Goal: Task Accomplishment & Management: Manage account settings

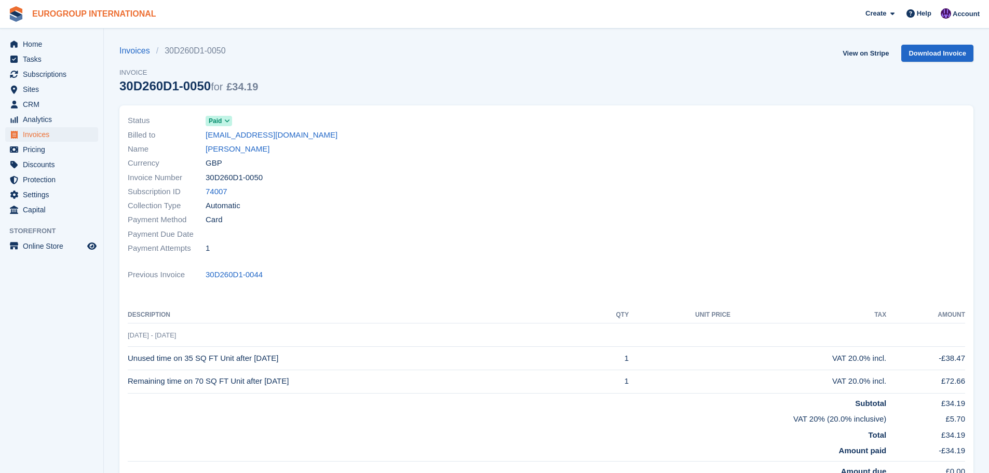
click at [59, 14] on link "EUROGROUP INTERNATIONAL" at bounding box center [94, 13] width 132 height 17
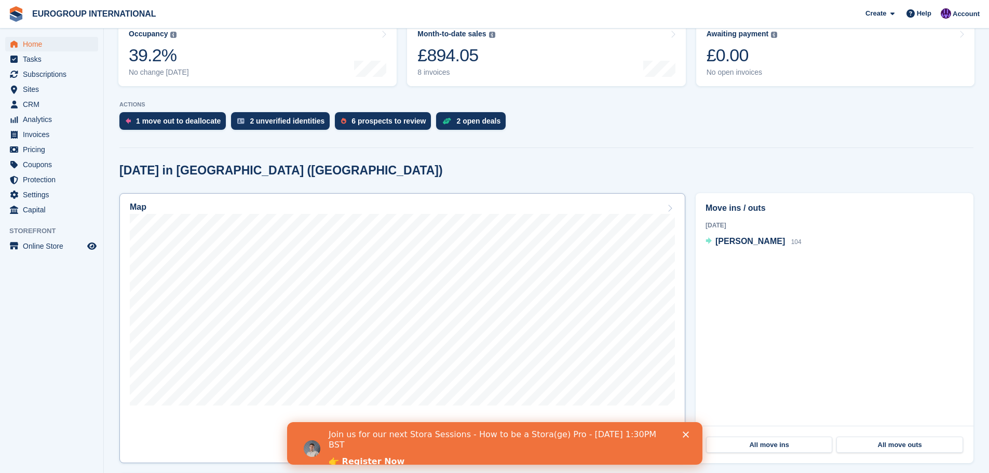
scroll to position [164, 0]
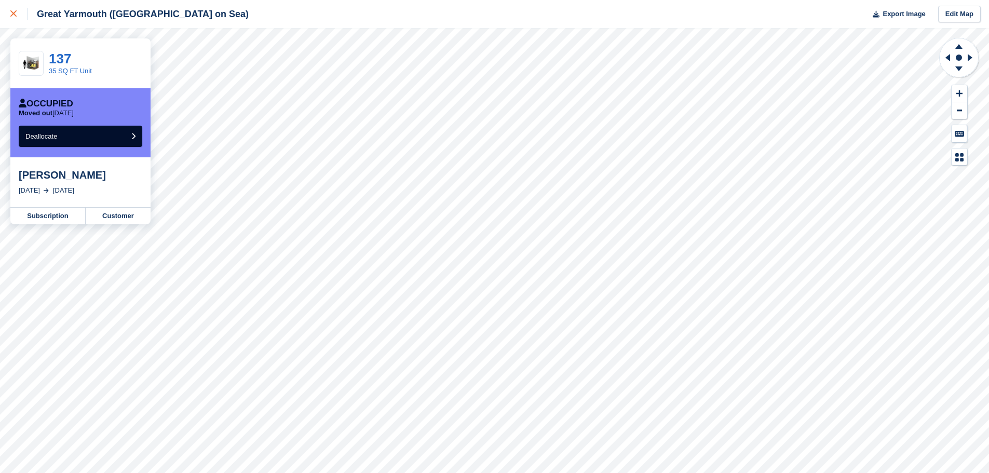
click at [11, 12] on icon at bounding box center [13, 13] width 6 height 6
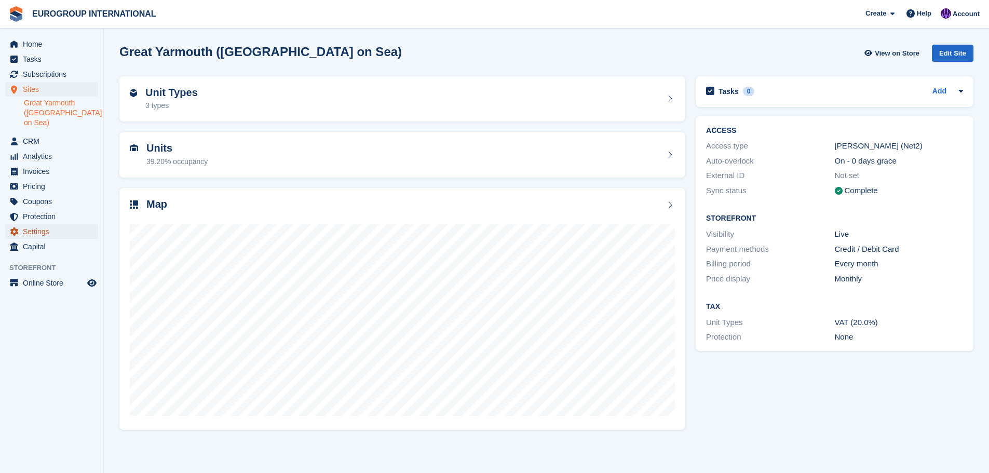
click at [66, 224] on span "Settings" at bounding box center [54, 231] width 62 height 15
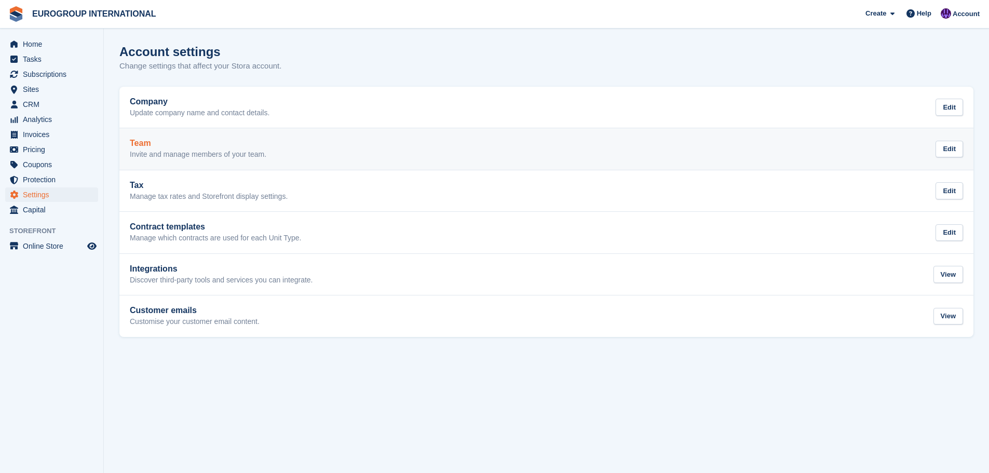
click at [715, 147] on div "Team Invite and manage members of your team. Edit" at bounding box center [547, 149] width 834 height 21
click at [952, 153] on div "Edit" at bounding box center [950, 149] width 28 height 17
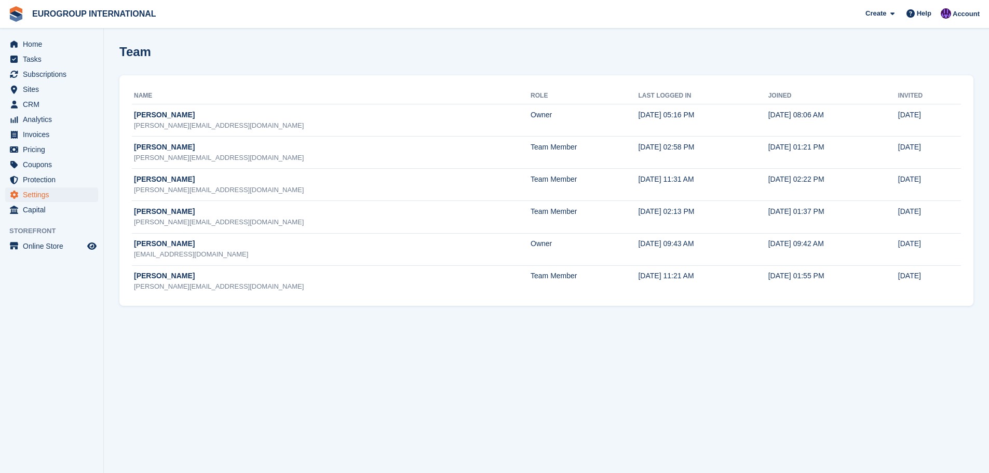
click at [870, 312] on section "Team Name Role Last logged in Joined Invited [PERSON_NAME] [PERSON_NAME][EMAIL_…" at bounding box center [546, 236] width 885 height 473
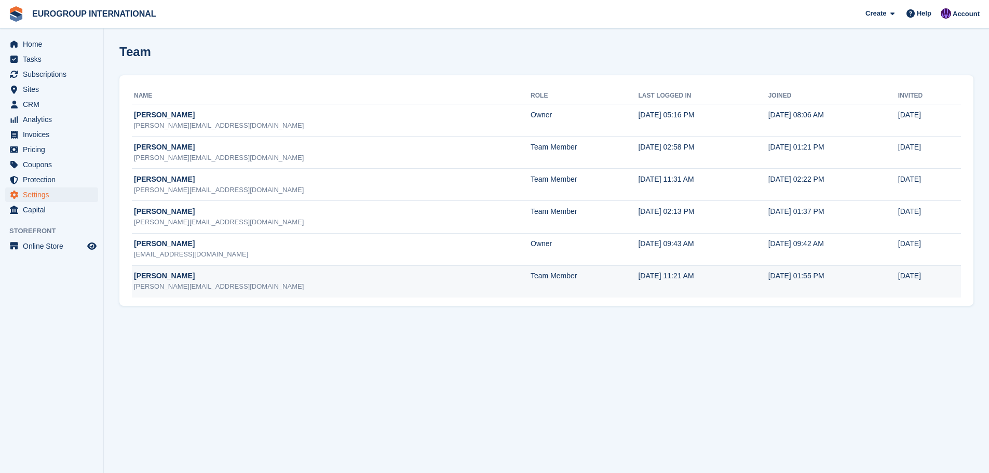
drag, startPoint x: 769, startPoint y: 306, endPoint x: 616, endPoint y: 273, distance: 155.9
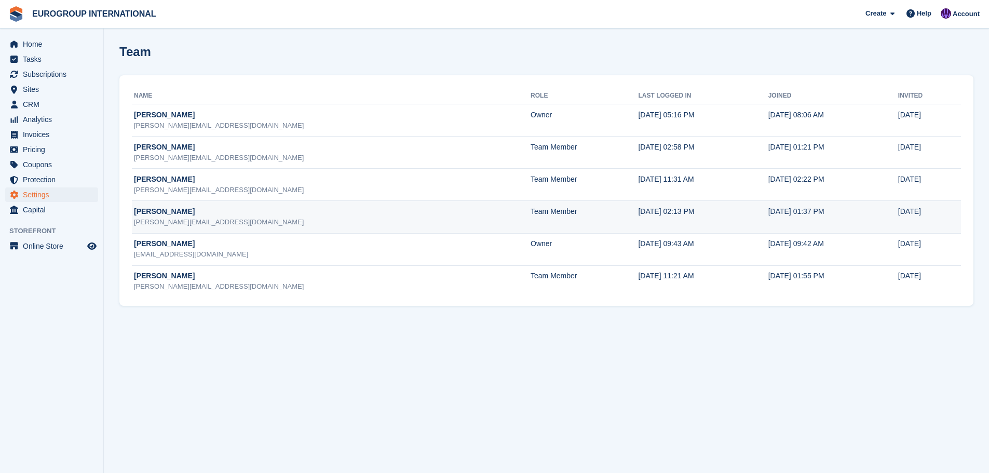
drag, startPoint x: 616, startPoint y: 273, endPoint x: 456, endPoint y: 216, distance: 170.2
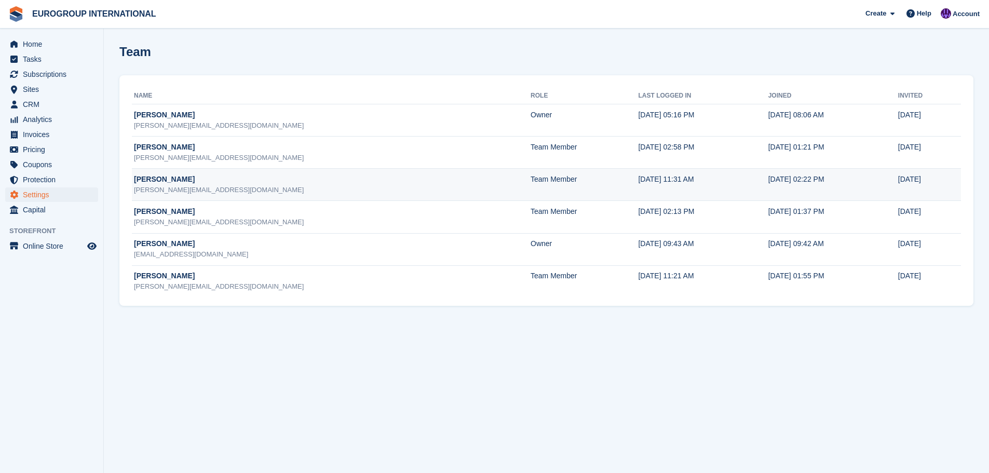
drag, startPoint x: 456, startPoint y: 216, endPoint x: 383, endPoint y: 172, distance: 85.1
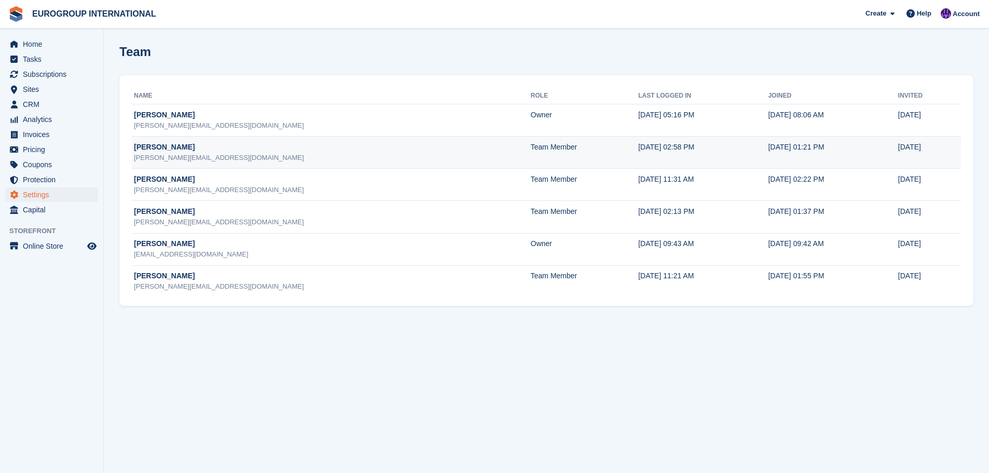
drag, startPoint x: 383, startPoint y: 172, endPoint x: 854, endPoint y: 153, distance: 470.9
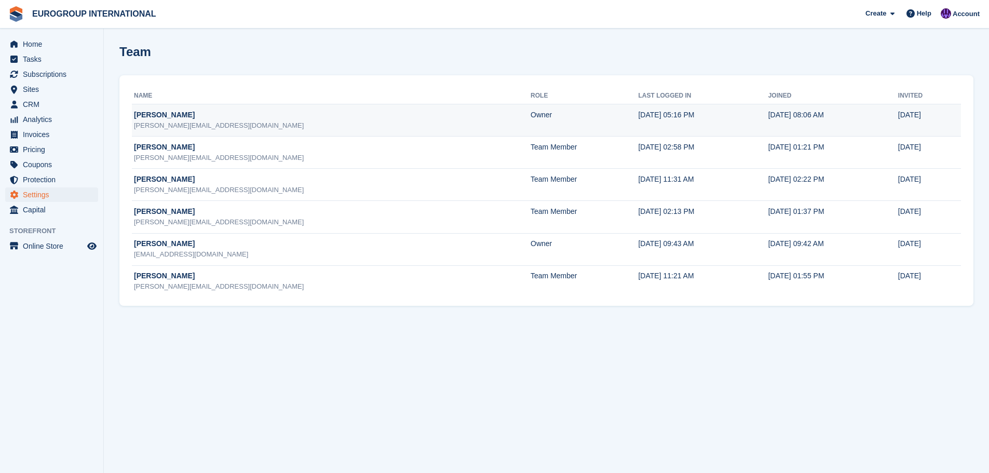
drag, startPoint x: 854, startPoint y: 153, endPoint x: 762, endPoint y: 122, distance: 96.4
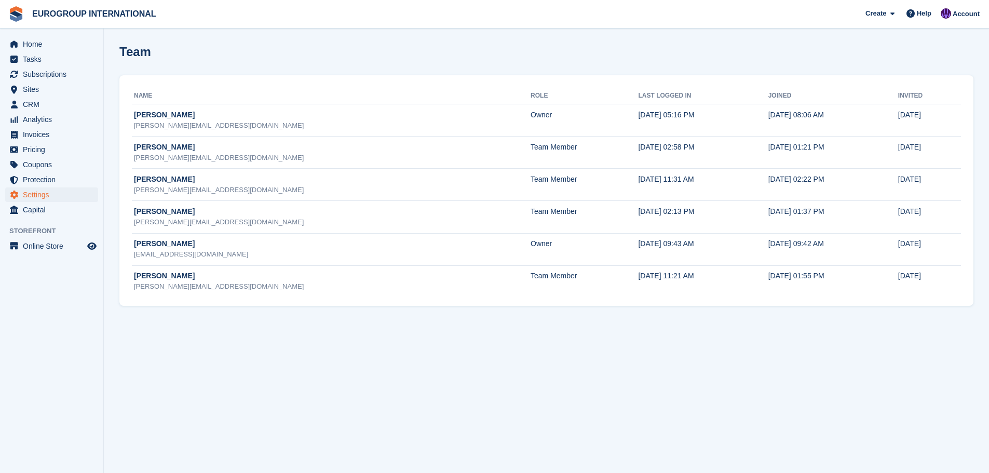
drag, startPoint x: 762, startPoint y: 122, endPoint x: 670, endPoint y: 319, distance: 217.7
click at [670, 319] on section "Team Name Role Last logged in Joined Invited [PERSON_NAME] [PERSON_NAME][EMAIL_…" at bounding box center [546, 236] width 885 height 473
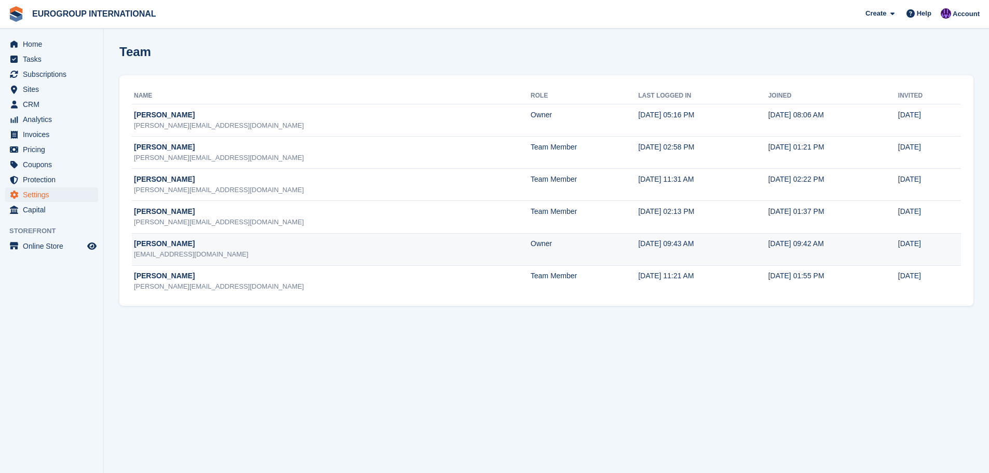
click at [531, 249] on td "Owner" at bounding box center [585, 249] width 108 height 32
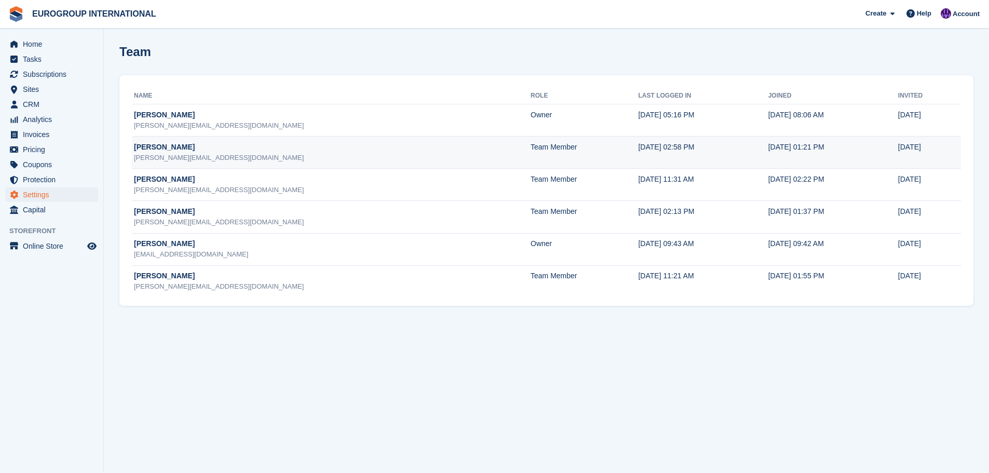
drag, startPoint x: 445, startPoint y: 260, endPoint x: 404, endPoint y: 163, distance: 105.6
drag, startPoint x: 404, startPoint y: 163, endPoint x: 382, endPoint y: 146, distance: 27.4
click at [531, 146] on td "Team Member" at bounding box center [585, 153] width 108 height 32
